Goal: Transaction & Acquisition: Download file/media

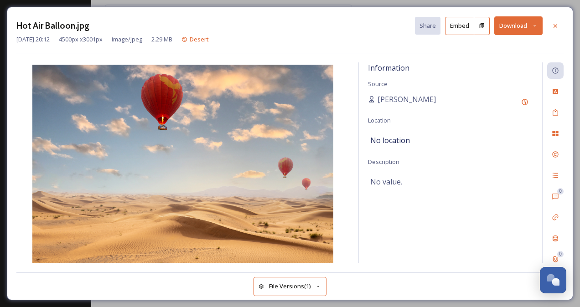
click at [509, 21] on button "Download" at bounding box center [519, 25] width 48 height 19
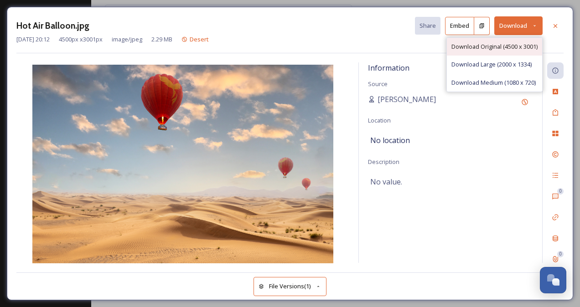
click at [509, 43] on span "Download Original (4500 x 3001)" at bounding box center [495, 46] width 86 height 9
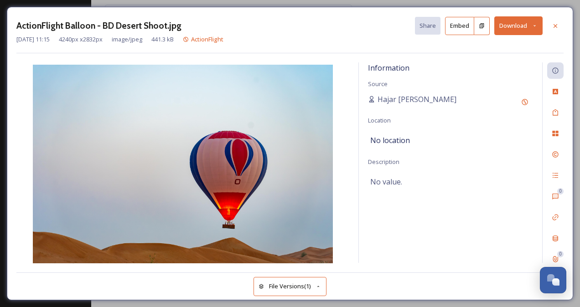
click at [514, 27] on button "Download" at bounding box center [519, 25] width 48 height 19
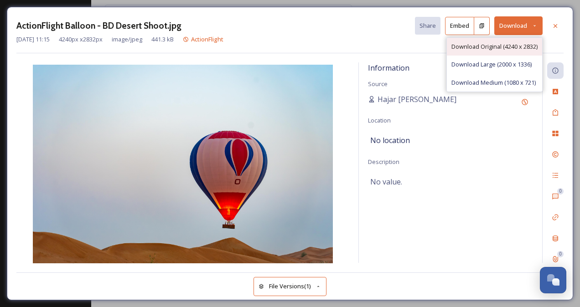
click at [513, 42] on span "Download Original (4240 x 2832)" at bounding box center [495, 46] width 86 height 9
